Goal: Transaction & Acquisition: Purchase product/service

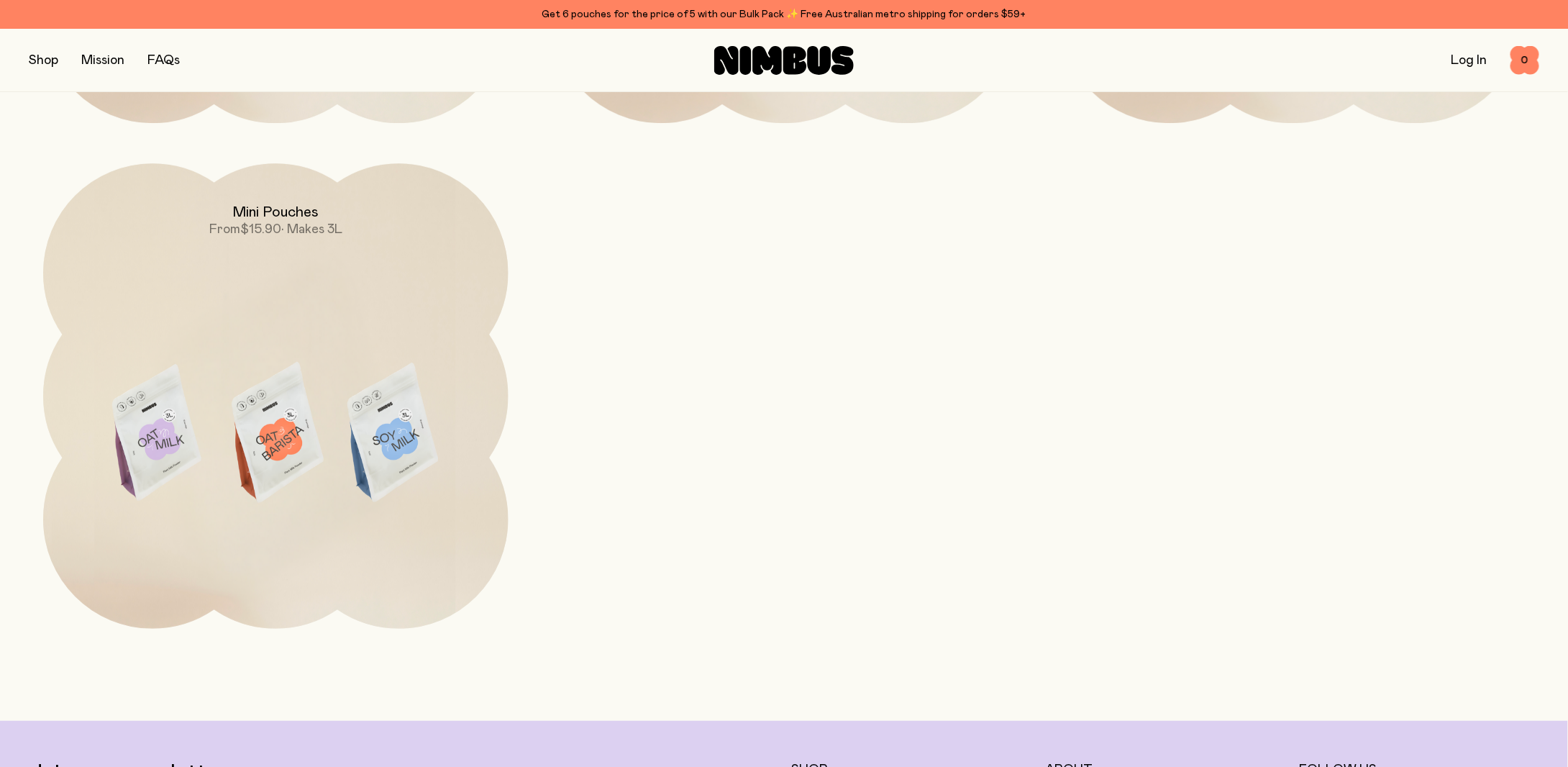
scroll to position [5494, 0]
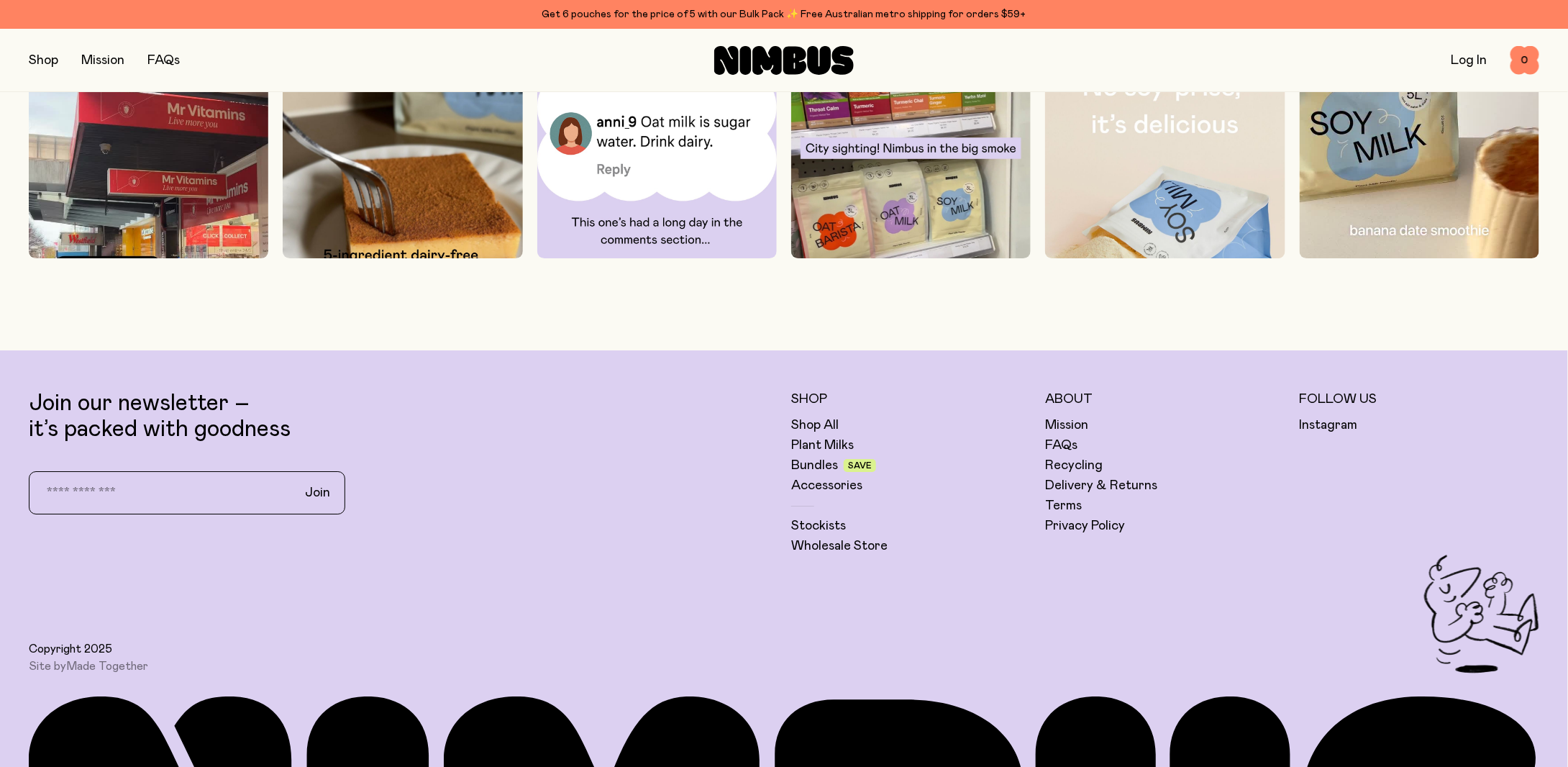
scroll to position [5050, 0]
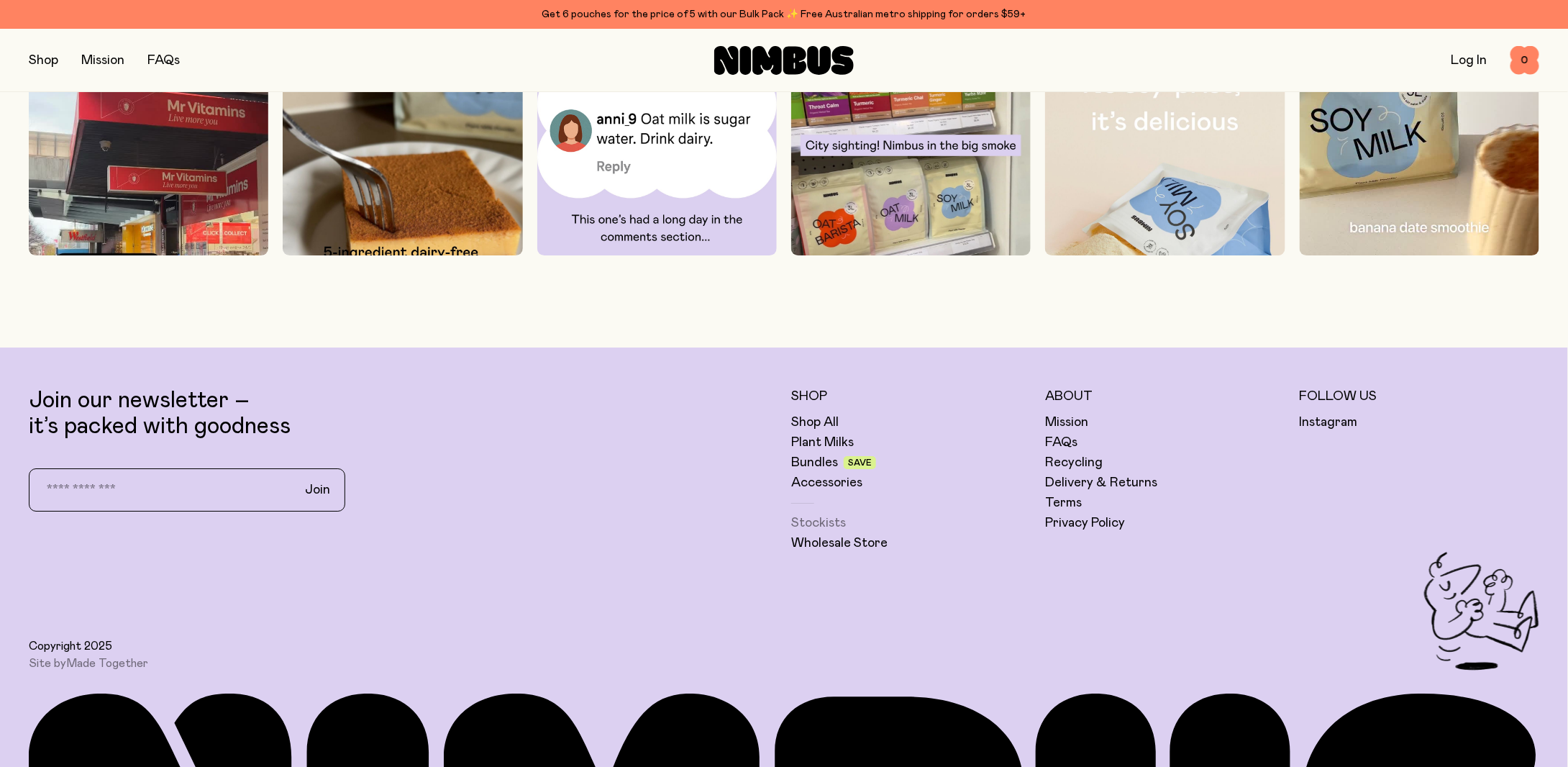
click at [820, 525] on link "Stockists" at bounding box center [819, 523] width 54 height 17
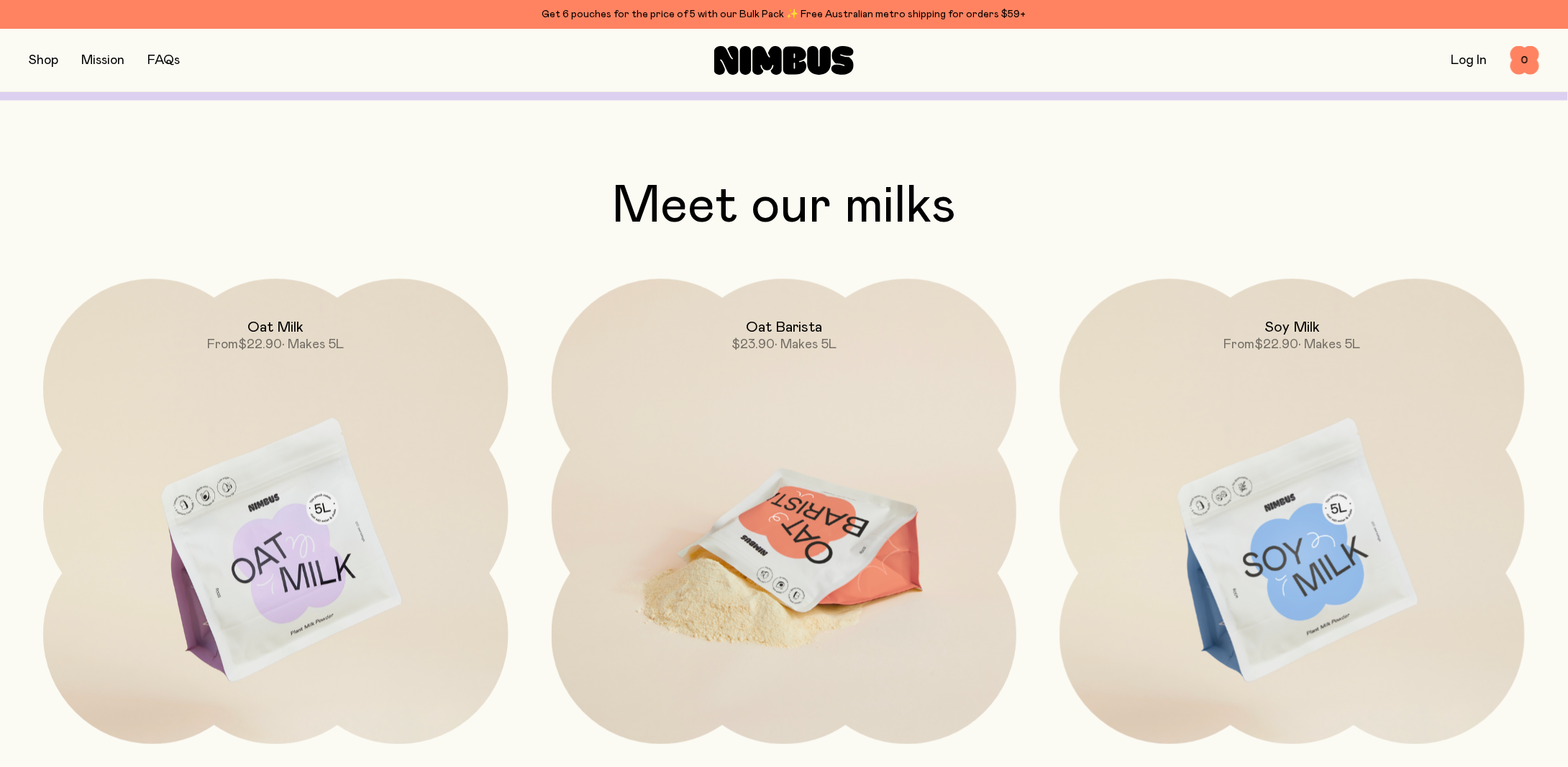
scroll to position [1523, 0]
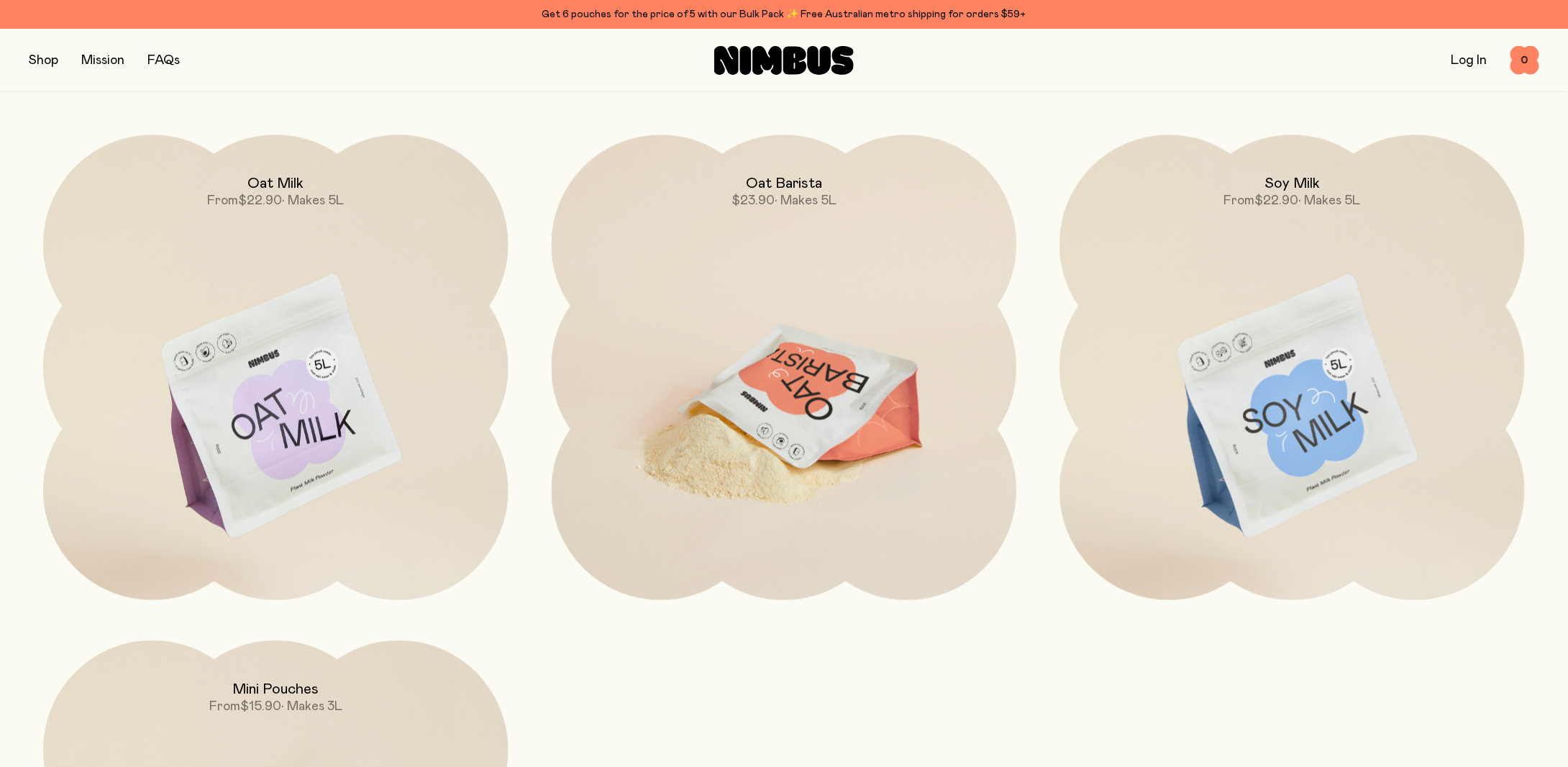
click at [818, 394] on img at bounding box center [784, 408] width 466 height 547
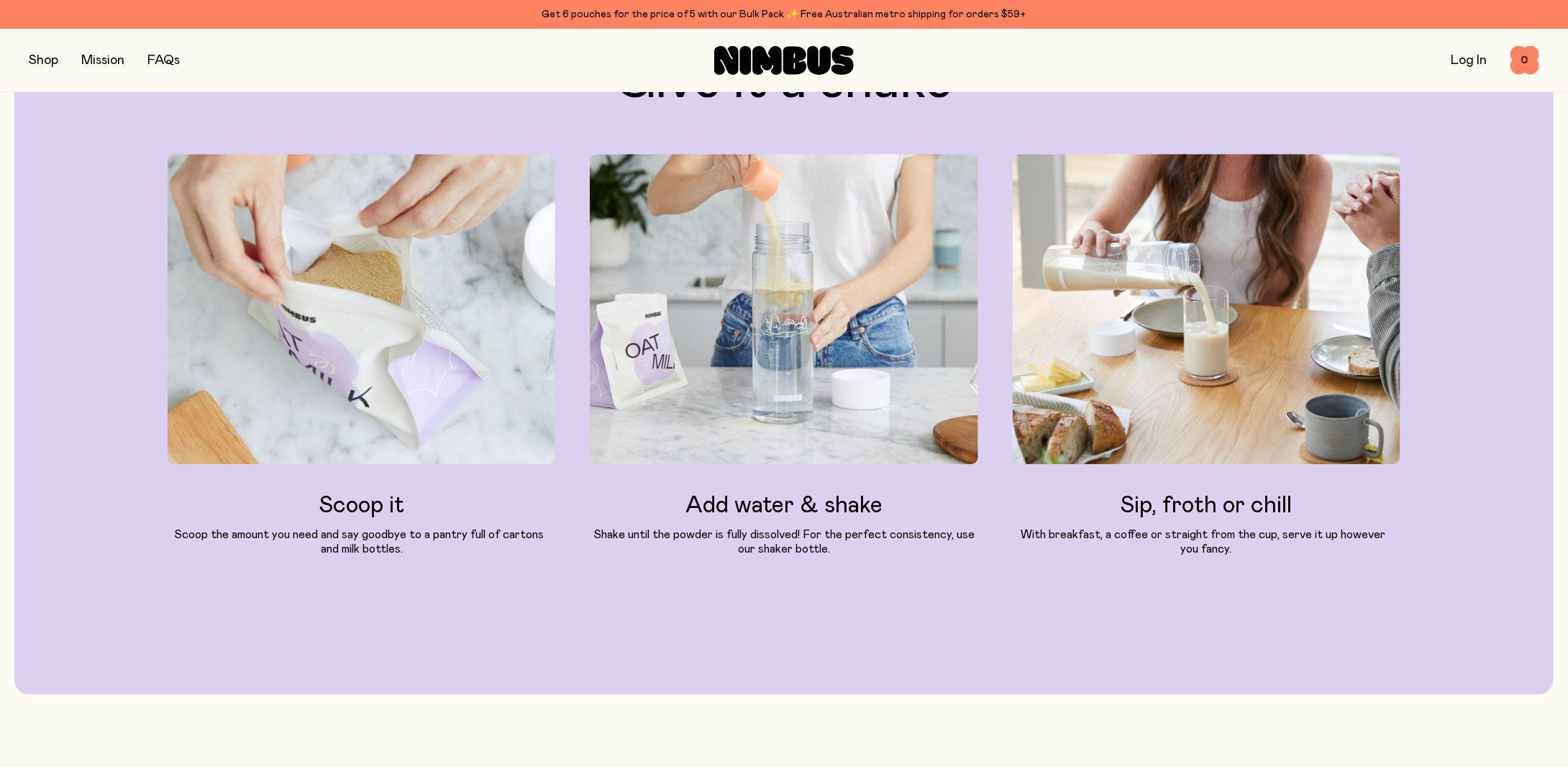
scroll to position [1943, 0]
